Goal: Information Seeking & Learning: Learn about a topic

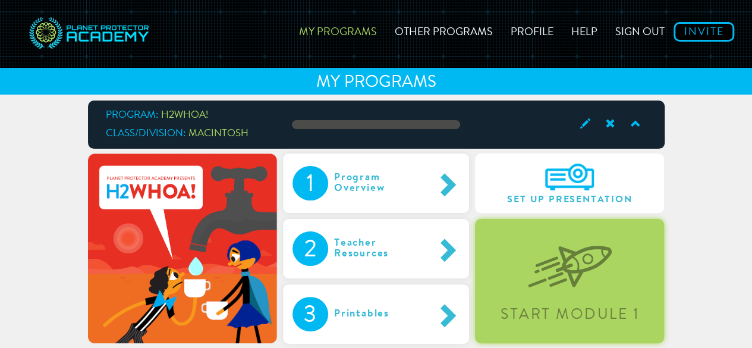
click at [531, 282] on img at bounding box center [570, 256] width 84 height 61
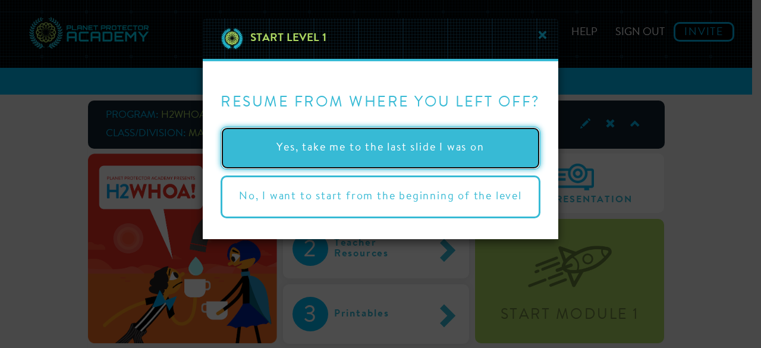
click at [381, 154] on button "Yes, take me to the last slide I was on" at bounding box center [380, 148] width 320 height 43
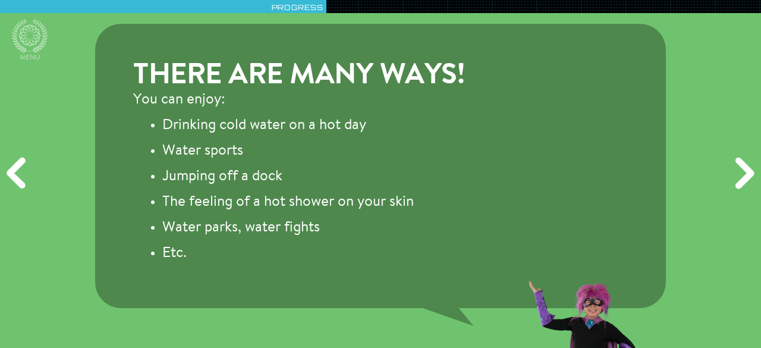
click at [734, 172] on div "Next" at bounding box center [742, 174] width 36 height 105
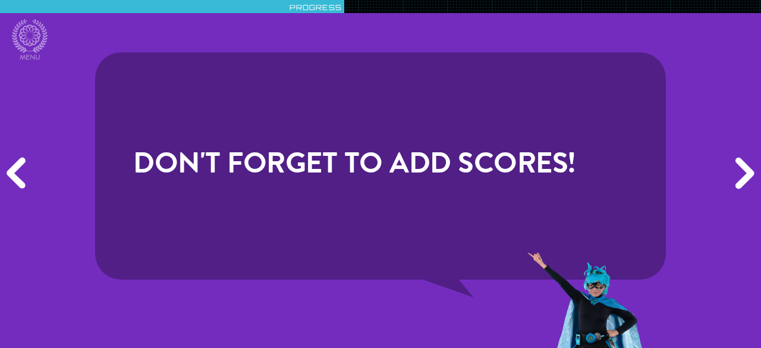
click at [734, 172] on div "Next" at bounding box center [742, 174] width 36 height 105
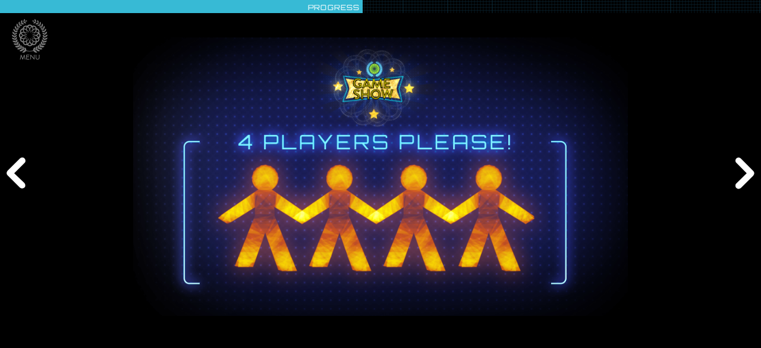
click at [734, 172] on div "Next" at bounding box center [742, 174] width 36 height 105
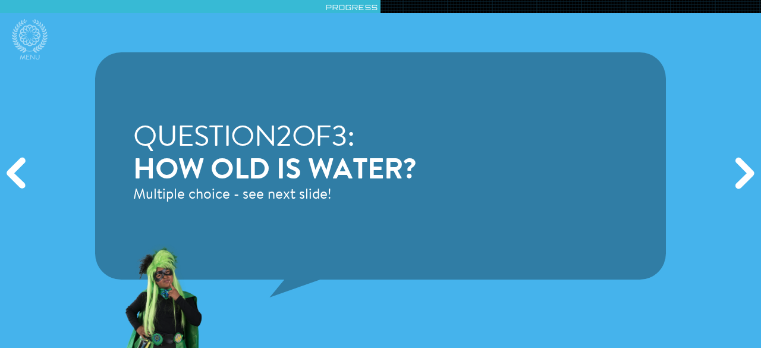
click at [734, 172] on div "Next" at bounding box center [742, 174] width 36 height 105
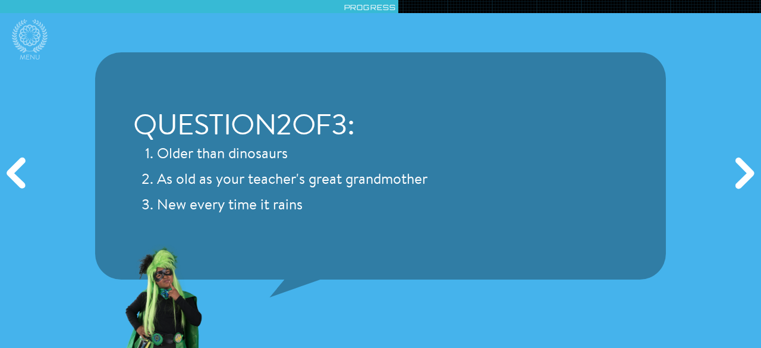
click at [734, 172] on div "Next" at bounding box center [742, 174] width 36 height 105
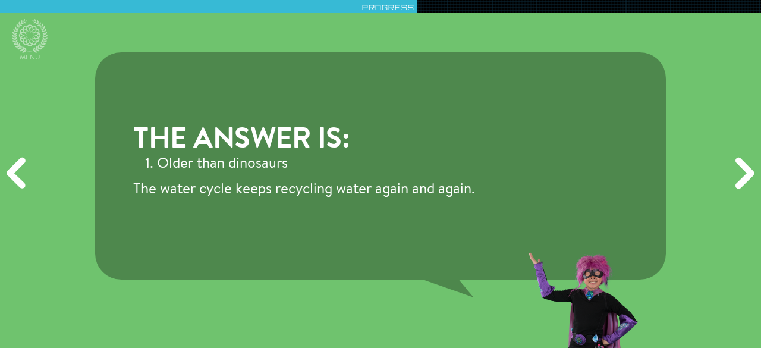
click at [734, 172] on div "Next" at bounding box center [742, 174] width 36 height 105
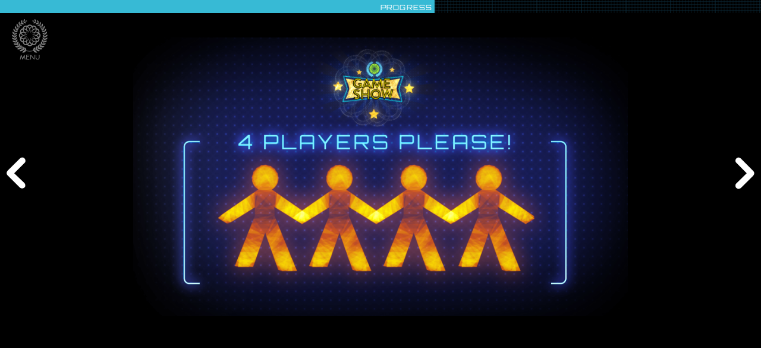
click at [734, 172] on div "Next" at bounding box center [742, 174] width 36 height 105
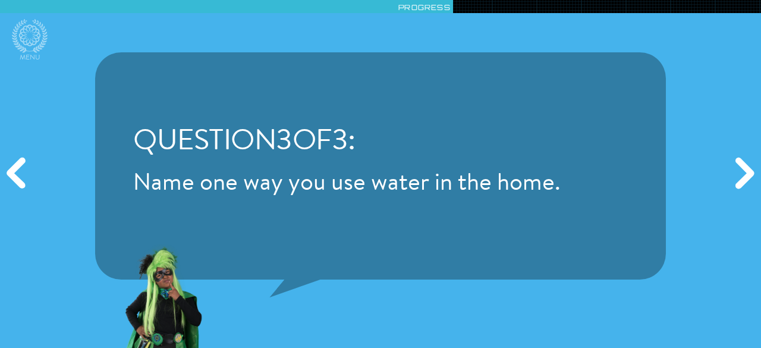
click at [734, 172] on div "Next" at bounding box center [742, 174] width 36 height 105
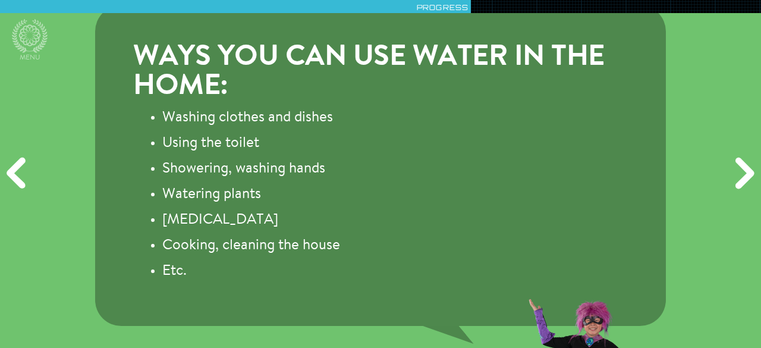
click at [734, 172] on div "Next" at bounding box center [742, 174] width 36 height 105
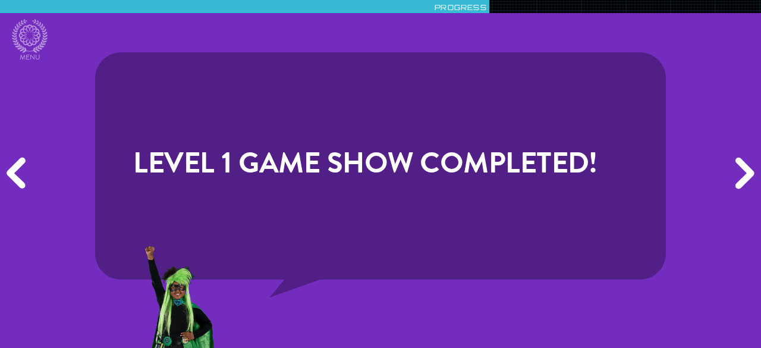
click at [734, 172] on div "Next" at bounding box center [742, 174] width 36 height 105
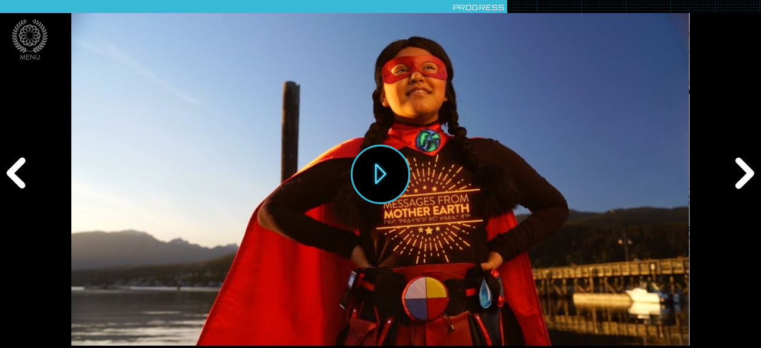
click at [734, 172] on div "Next" at bounding box center [742, 174] width 36 height 105
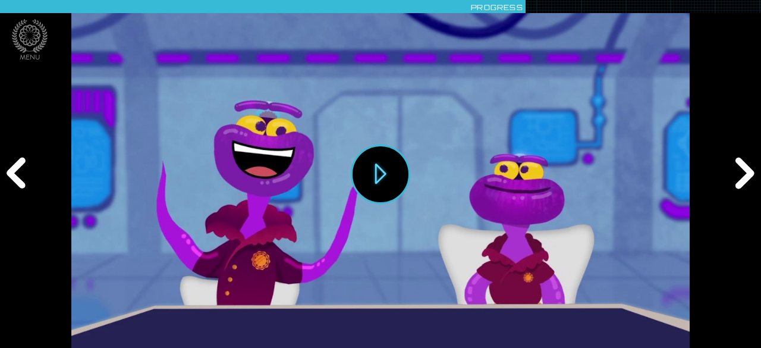
click at [734, 172] on div "Next" at bounding box center [742, 174] width 36 height 105
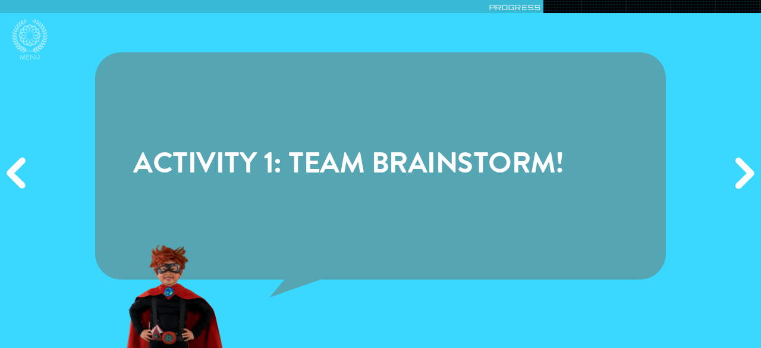
click at [734, 172] on div "Next" at bounding box center [742, 174] width 36 height 105
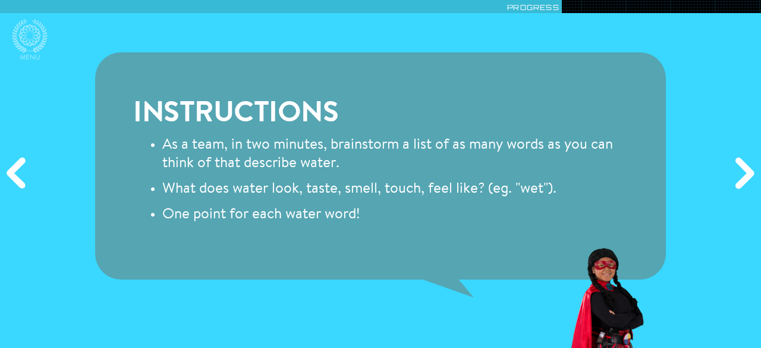
click at [734, 172] on div "Next" at bounding box center [742, 174] width 36 height 105
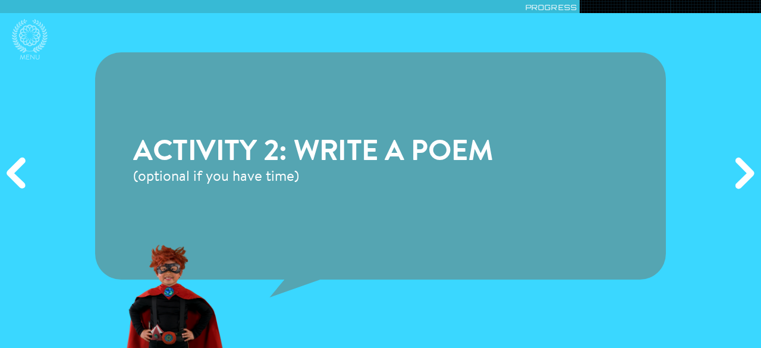
click at [734, 172] on div "Next" at bounding box center [742, 174] width 36 height 105
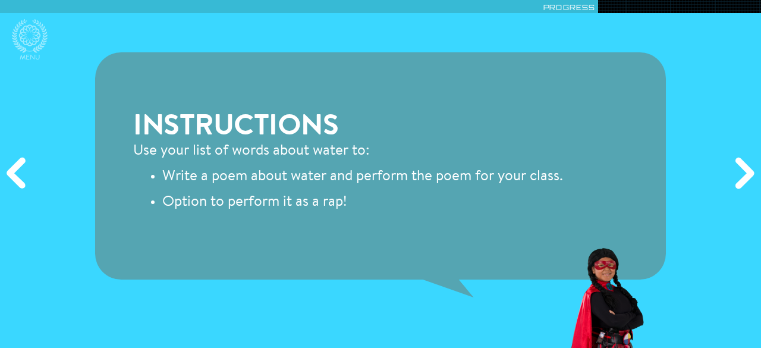
click at [734, 172] on div "Next" at bounding box center [742, 174] width 36 height 105
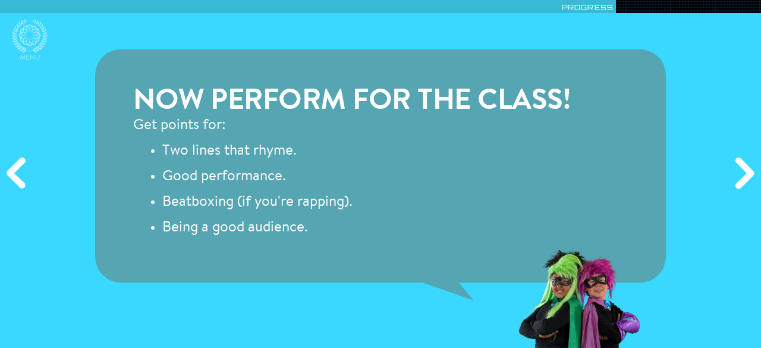
click at [734, 172] on div "Next" at bounding box center [742, 174] width 36 height 105
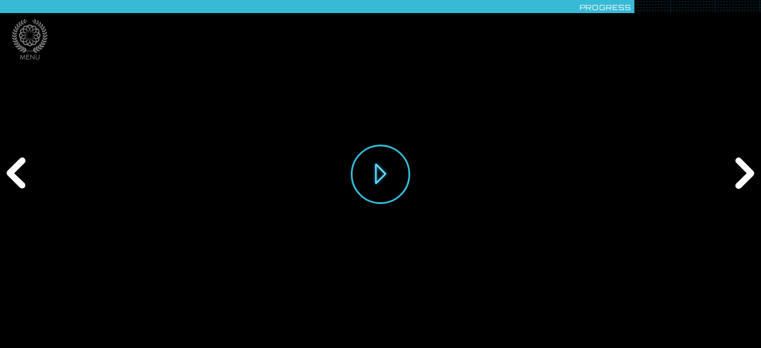
click at [734, 172] on div "Next" at bounding box center [742, 174] width 36 height 105
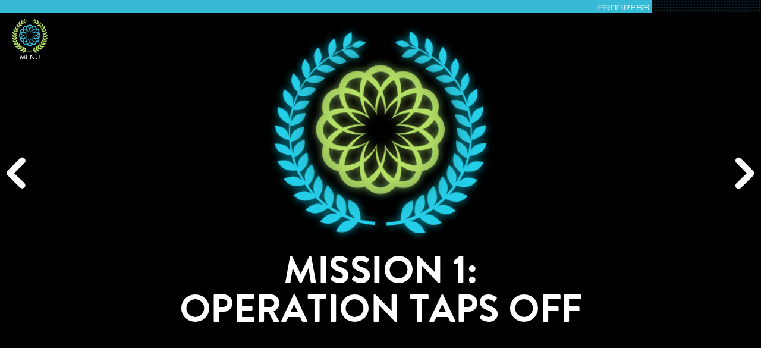
click at [29, 35] on icon at bounding box center [30, 36] width 36 height 34
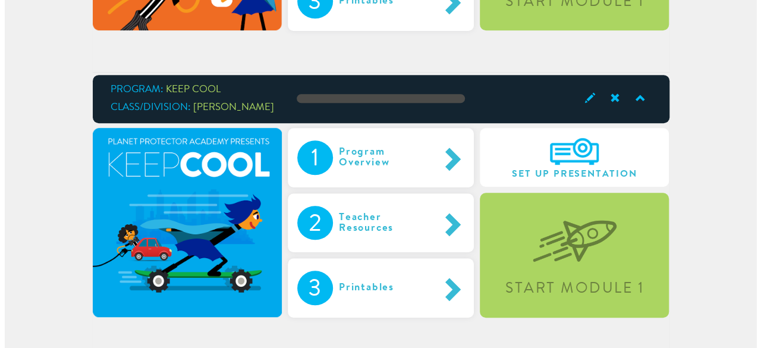
scroll to position [317, 0]
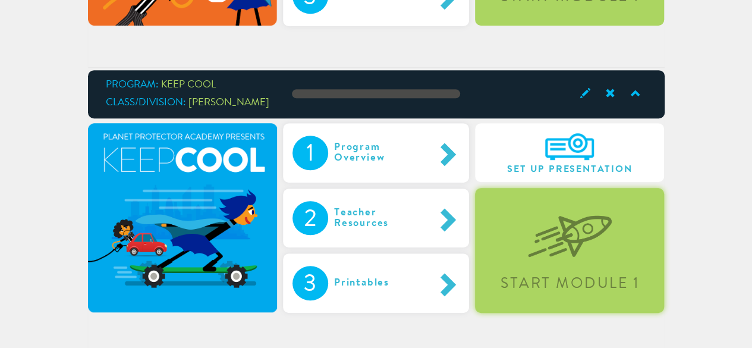
click at [567, 280] on div "Start Module 1" at bounding box center [569, 283] width 185 height 15
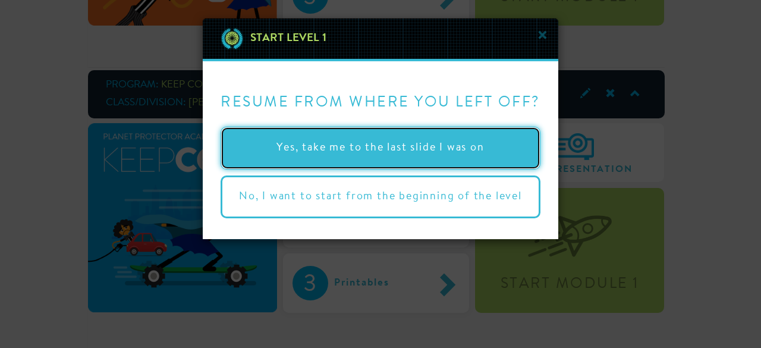
click at [328, 140] on button "Yes, take me to the last slide I was on" at bounding box center [380, 148] width 320 height 43
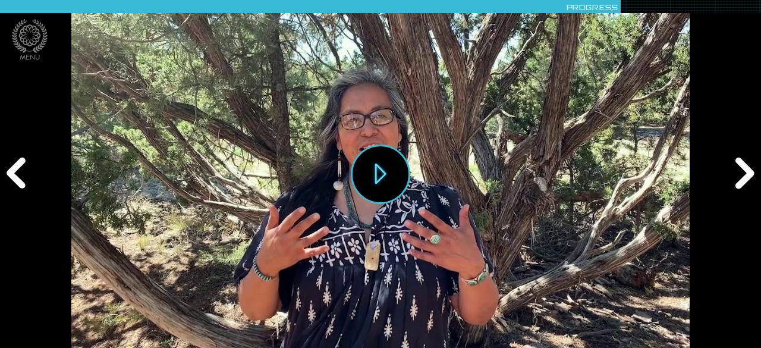
click at [734, 185] on div "Next" at bounding box center [742, 174] width 36 height 105
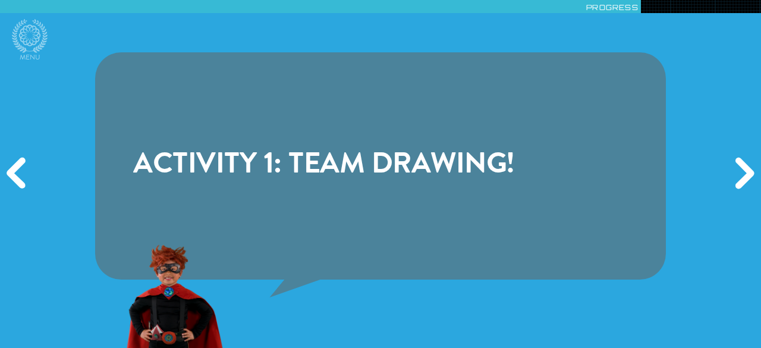
click at [734, 185] on div "Next" at bounding box center [742, 174] width 36 height 105
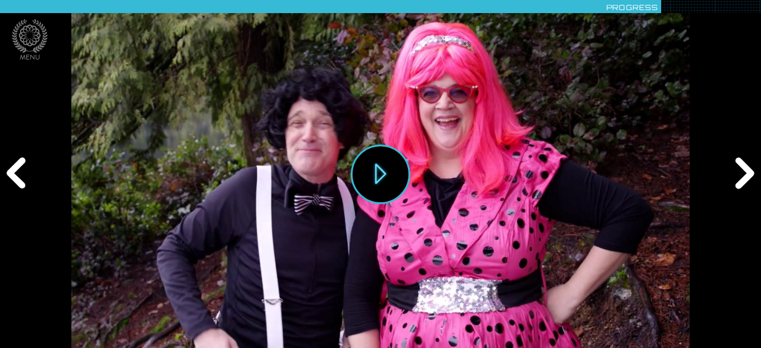
click at [734, 185] on div "Next" at bounding box center [742, 174] width 36 height 105
